Goal: Task Accomplishment & Management: Use online tool/utility

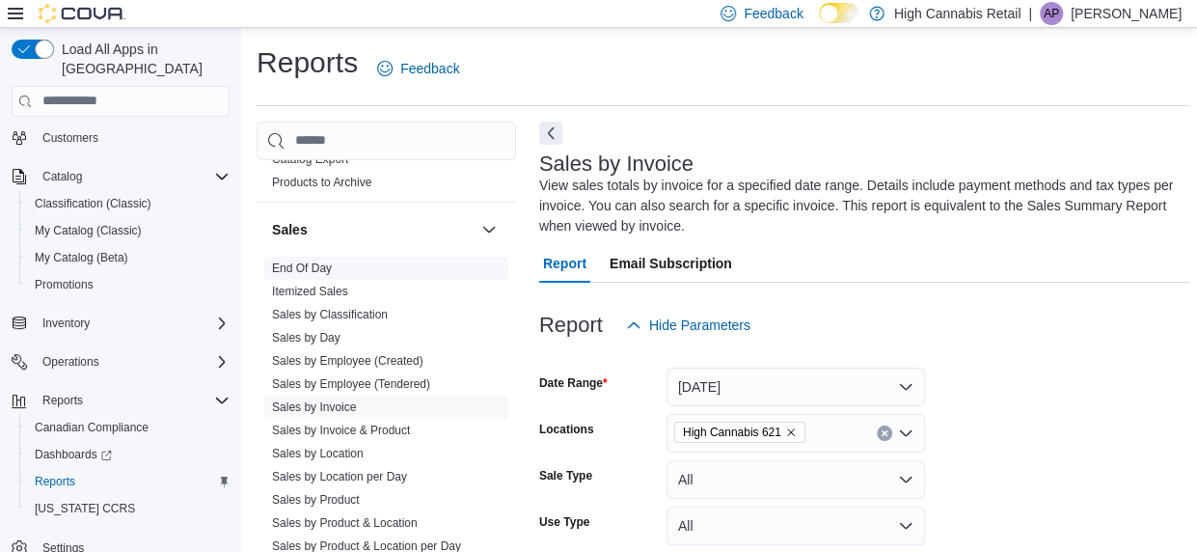
click at [315, 261] on link "End Of Day" at bounding box center [302, 268] width 60 height 14
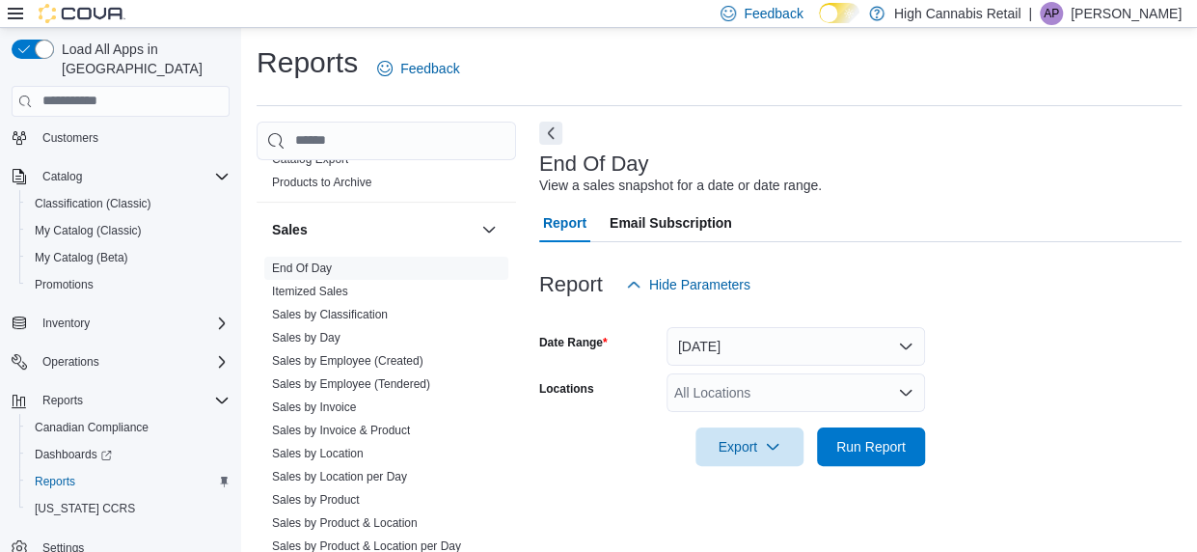
scroll to position [37, 0]
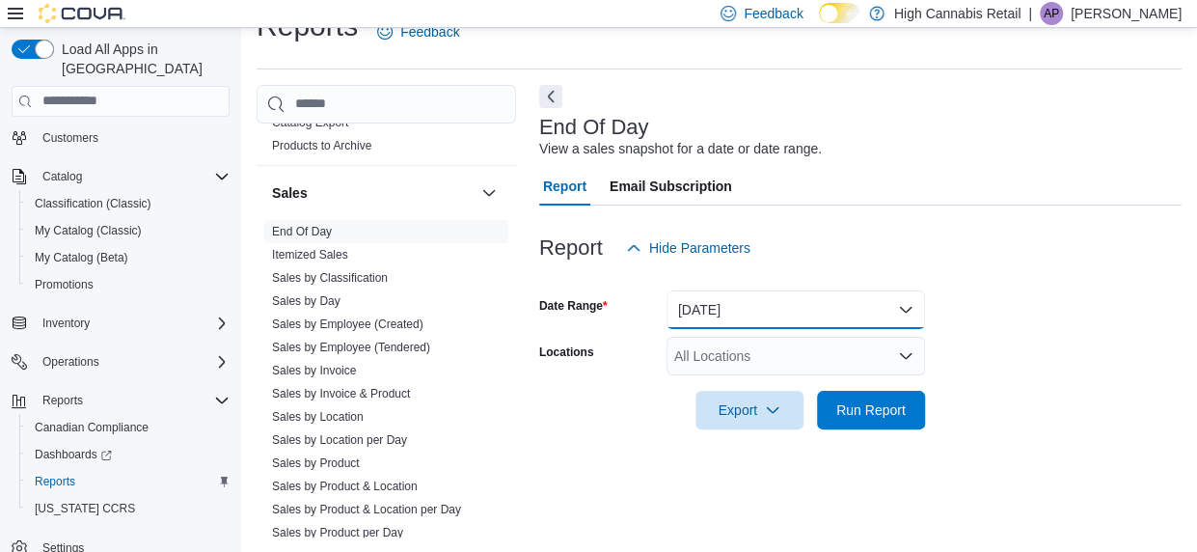
click at [757, 305] on button "Today" at bounding box center [795, 309] width 258 height 39
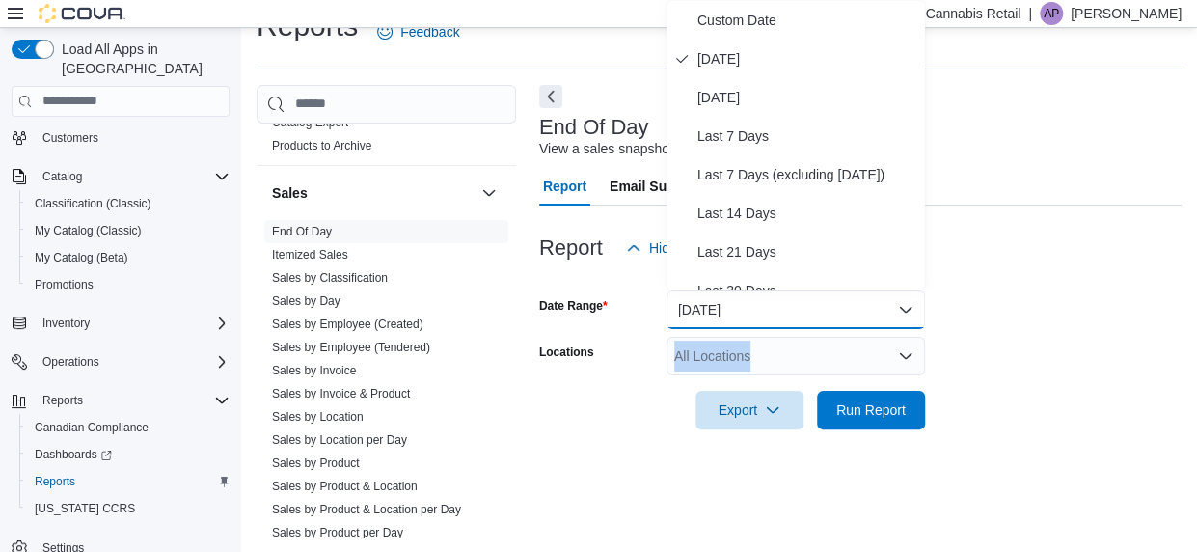
drag, startPoint x: 630, startPoint y: 375, endPoint x: 671, endPoint y: 353, distance: 47.0
click at [671, 353] on form "Date Range Today Locations All Locations Export Run Report" at bounding box center [860, 348] width 642 height 162
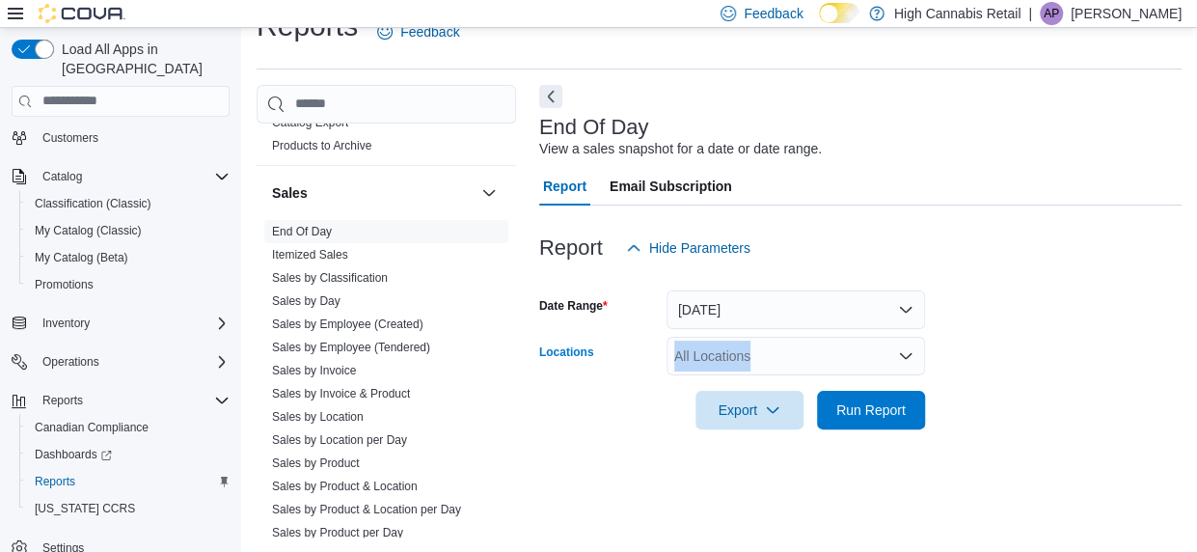
click at [671, 353] on div "All Locations" at bounding box center [795, 356] width 258 height 39
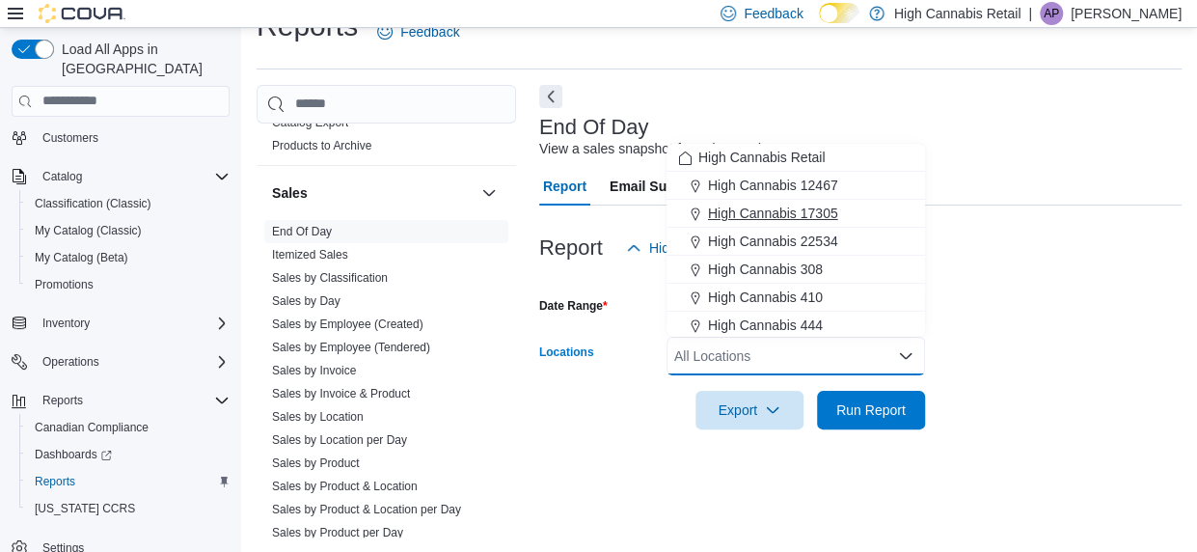
click at [821, 213] on span "High Cannabis 17305" at bounding box center [773, 212] width 130 height 19
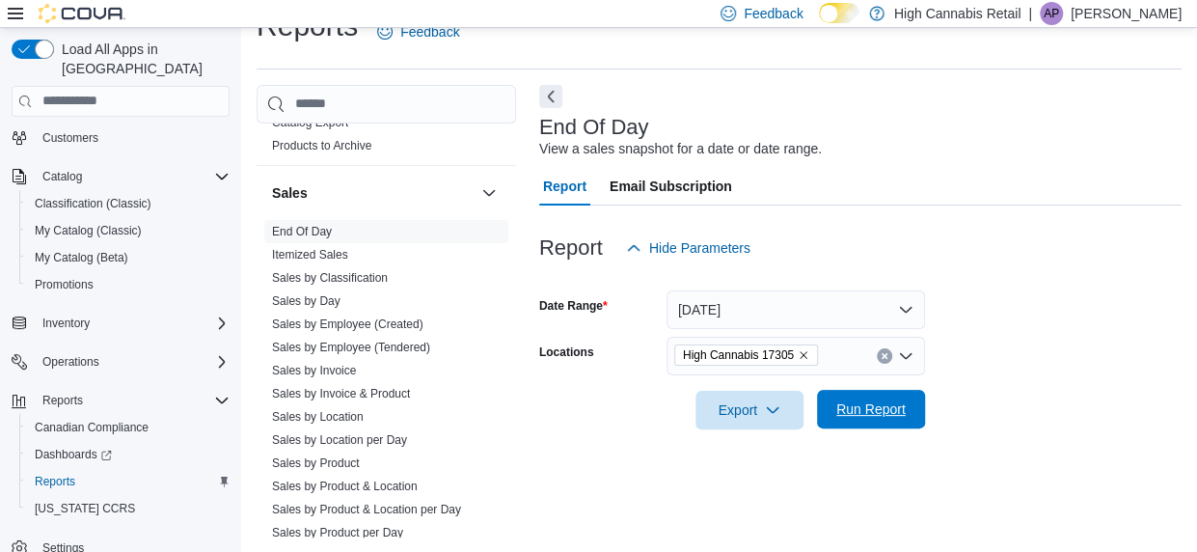
click at [864, 407] on span "Run Report" at bounding box center [870, 408] width 69 height 19
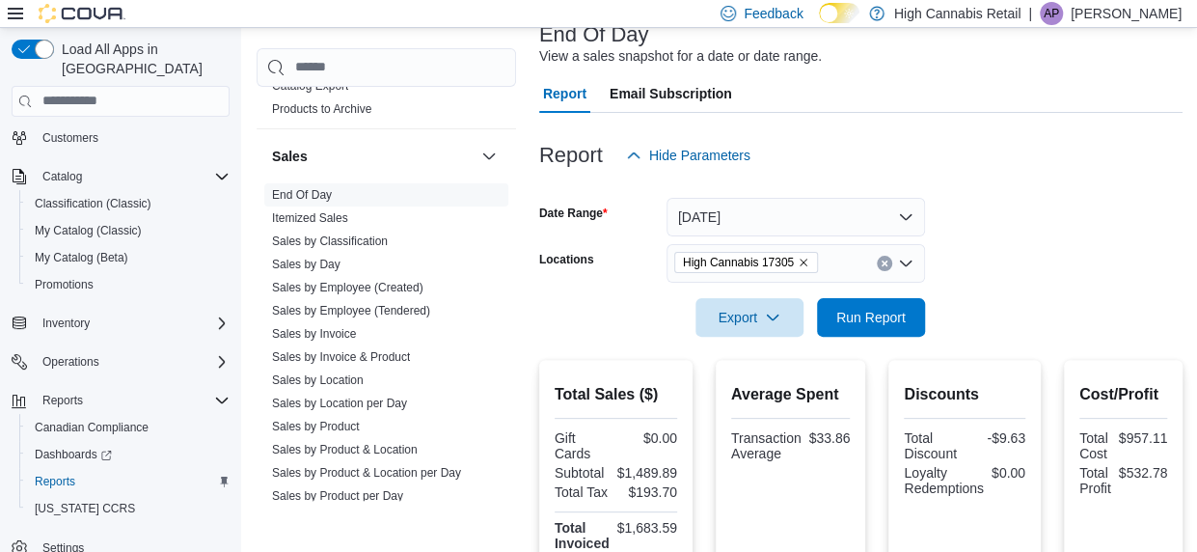
scroll to position [107, 0]
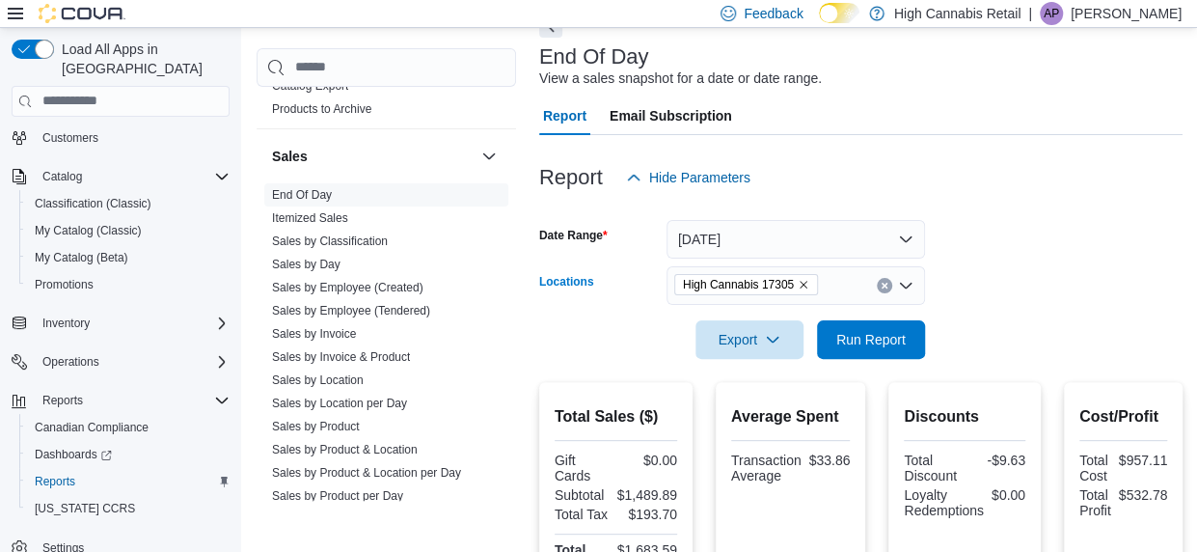
click at [881, 282] on icon "Clear input" at bounding box center [885, 286] width 8 height 8
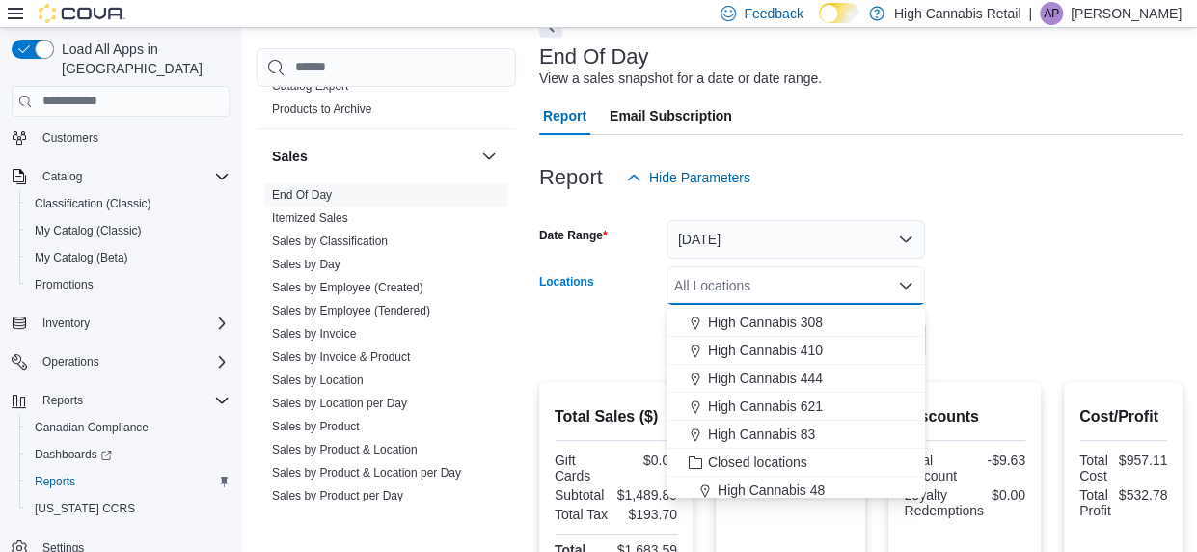
scroll to position [115, 0]
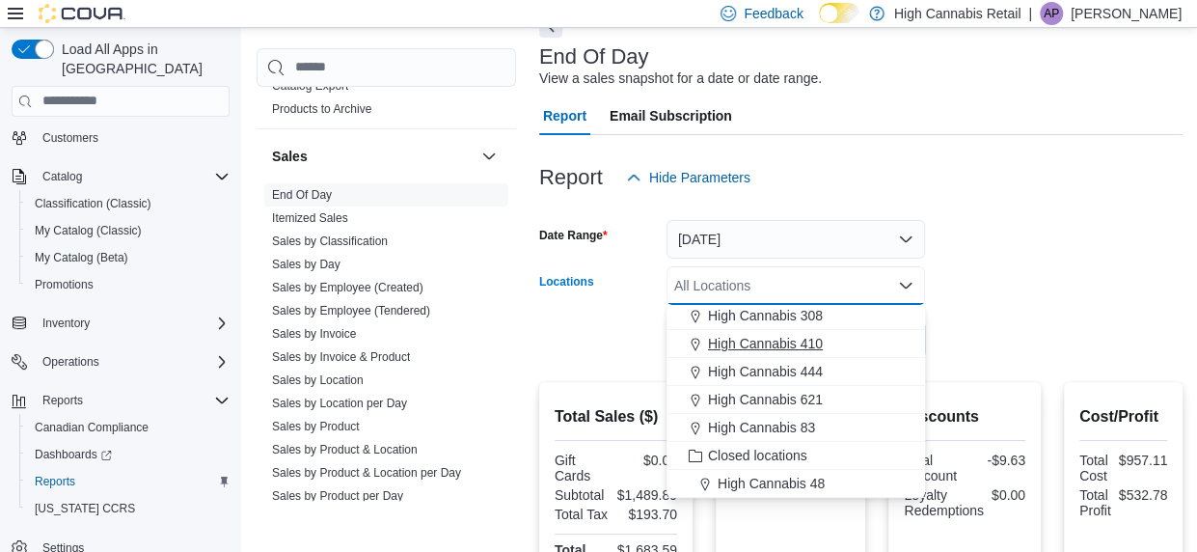
click at [817, 341] on span "High Cannabis 410" at bounding box center [765, 343] width 115 height 19
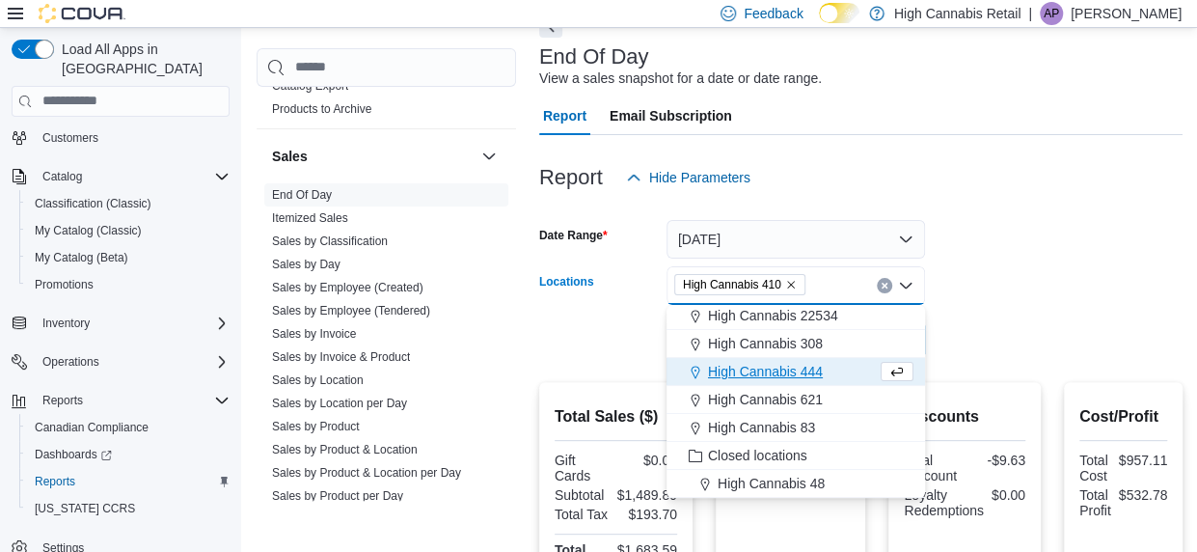
scroll to position [87, 0]
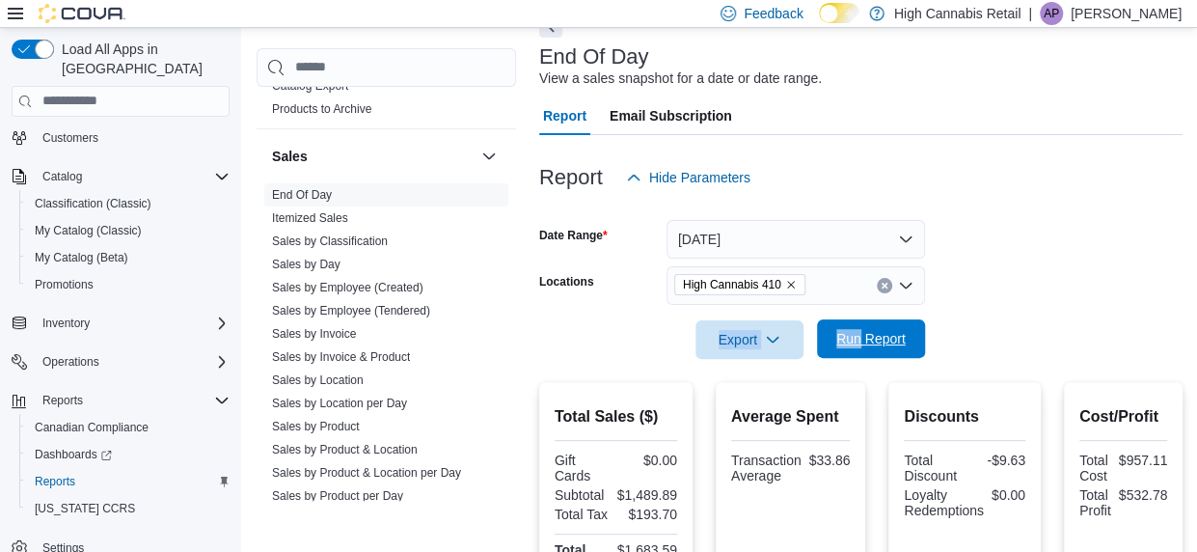
drag, startPoint x: 969, startPoint y: 299, endPoint x: 862, endPoint y: 335, distance: 112.8
click at [862, 335] on form "Date Range Today Locations High Cannabis 410 Export Run Report" at bounding box center [860, 278] width 643 height 162
click at [862, 335] on span "Run Report" at bounding box center [870, 338] width 69 height 19
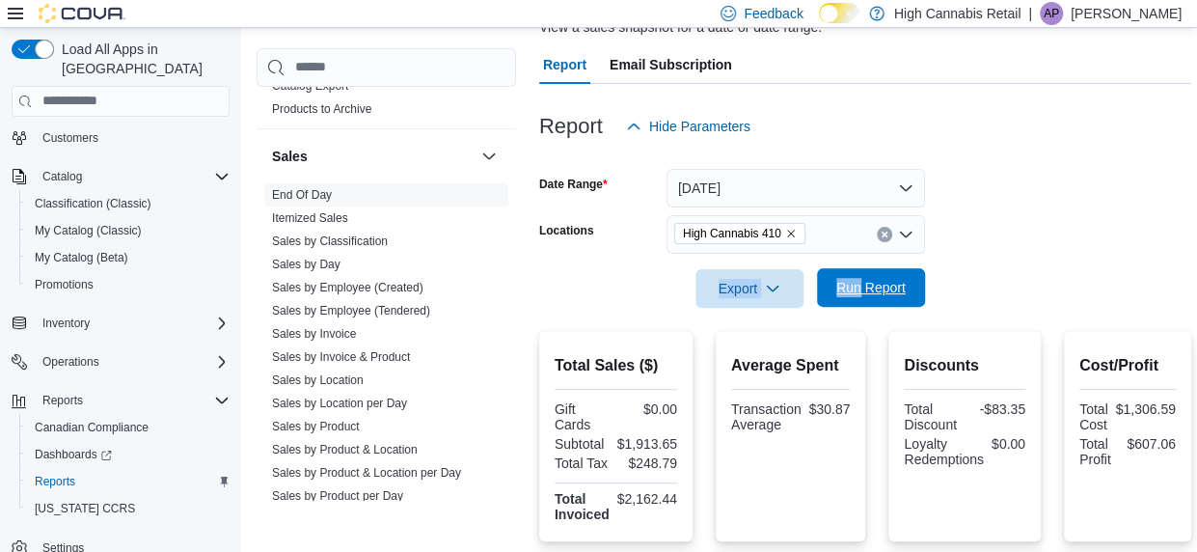
scroll to position [152, 0]
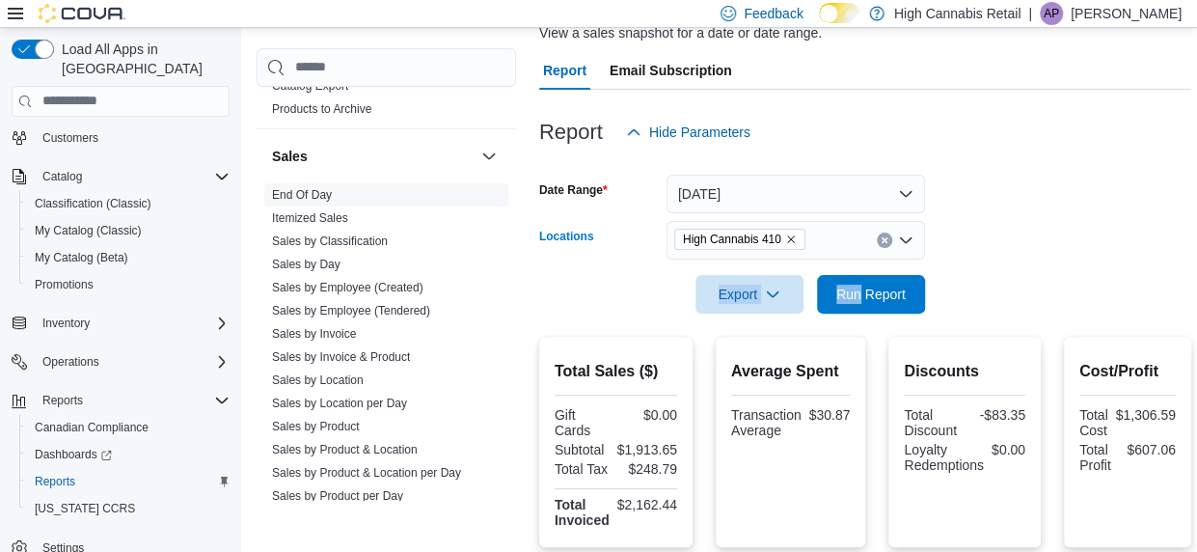
click at [885, 237] on icon "Clear input" at bounding box center [883, 239] width 5 height 5
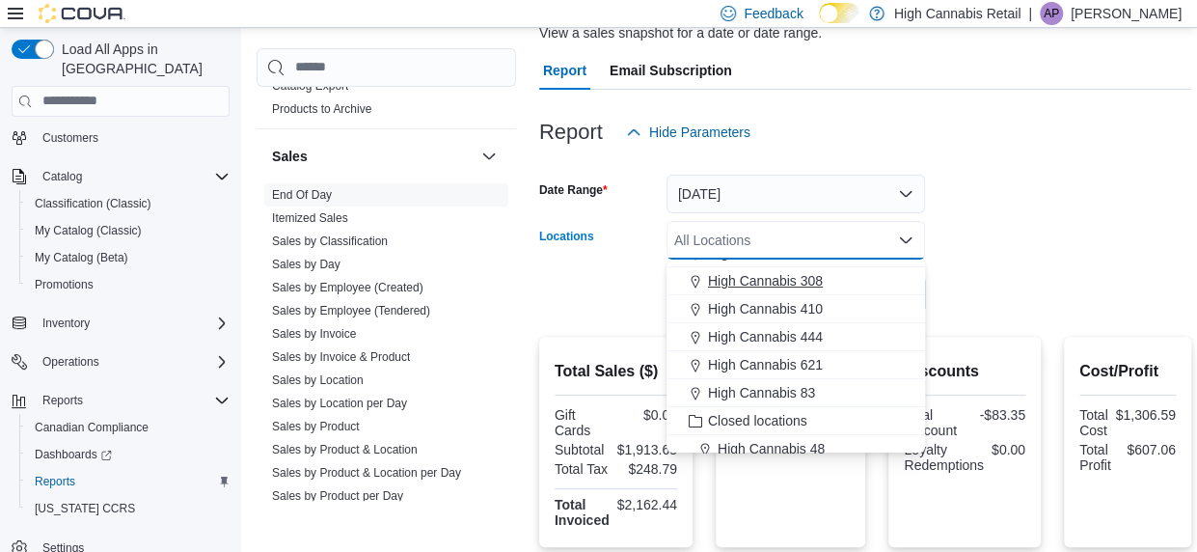
scroll to position [115, 0]
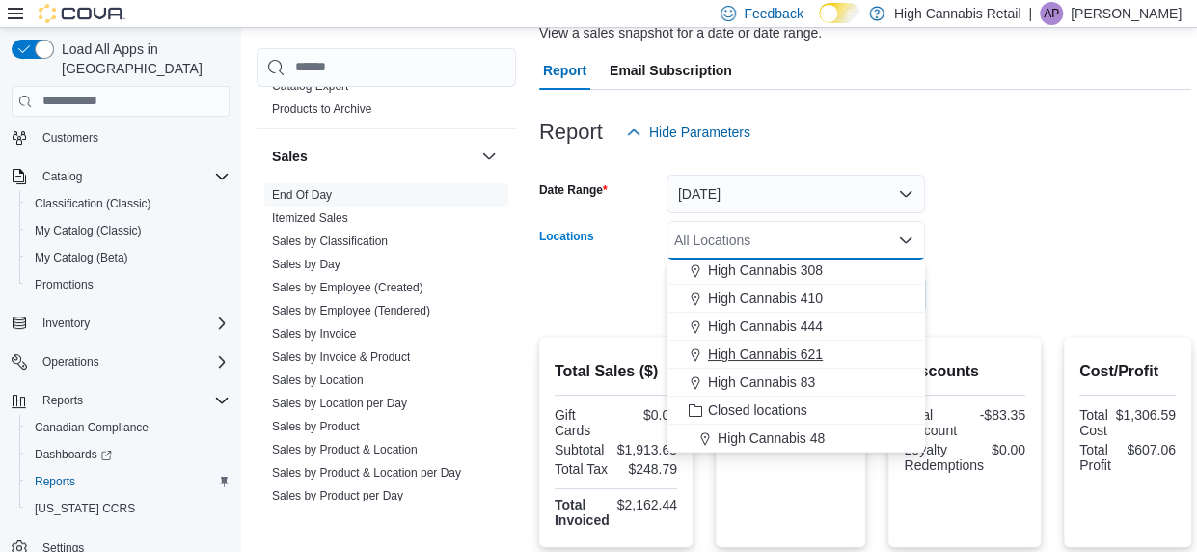
click at [819, 354] on span "High Cannabis 621" at bounding box center [765, 353] width 115 height 19
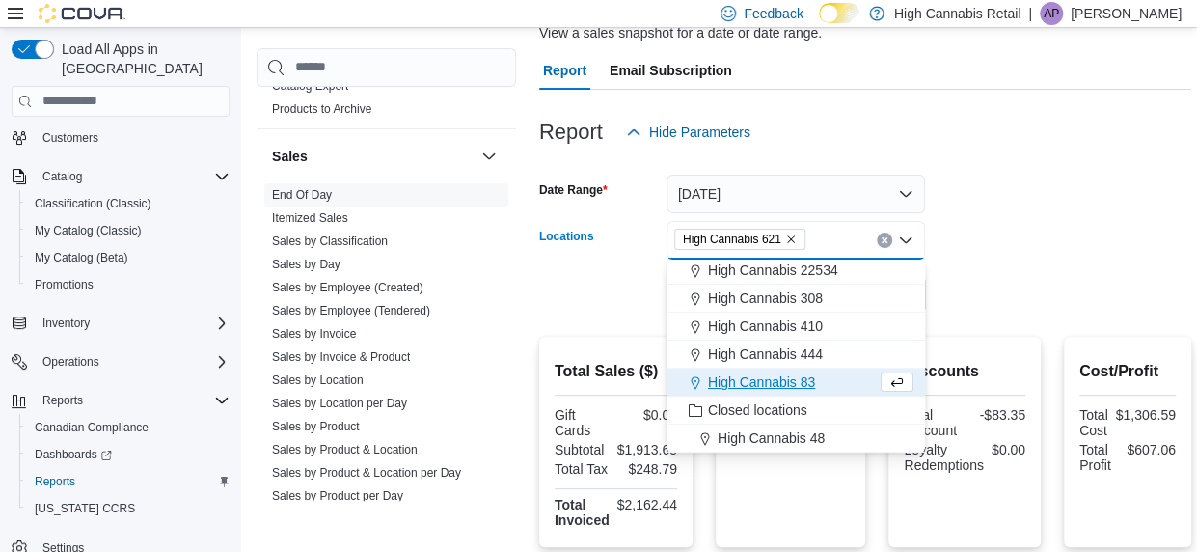
scroll to position [87, 0]
click at [984, 265] on div at bounding box center [865, 266] width 652 height 15
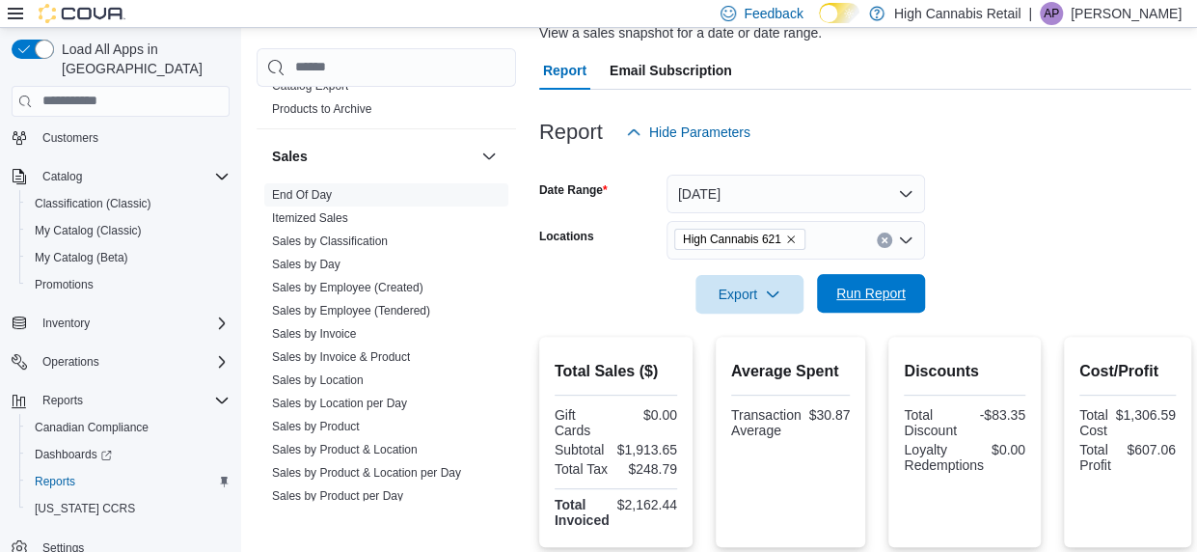
click at [853, 294] on span "Run Report" at bounding box center [870, 293] width 69 height 19
